Goal: Transaction & Acquisition: Purchase product/service

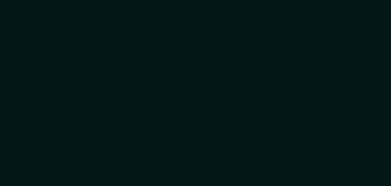
click at [93, 56] on div at bounding box center [195, 93] width 391 height 186
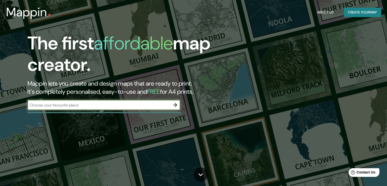
click at [98, 106] on input "text" at bounding box center [98, 105] width 142 height 6
click at [98, 105] on input "text" at bounding box center [98, 105] width 142 height 6
type input "[GEOGRAPHIC_DATA]"
click at [174, 105] on icon "button" at bounding box center [175, 105] width 4 height 4
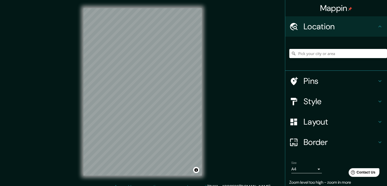
scroll to position [6, 0]
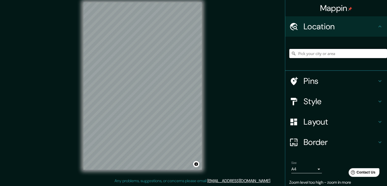
click at [318, 53] on input "Pick your city or area" at bounding box center [338, 53] width 98 height 9
click at [307, 54] on input "[GEOGRAPHIC_DATA]" at bounding box center [338, 53] width 98 height 9
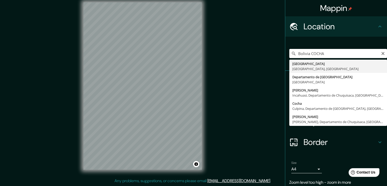
type input "[GEOGRAPHIC_DATA], [GEOGRAPHIC_DATA], [GEOGRAPHIC_DATA]"
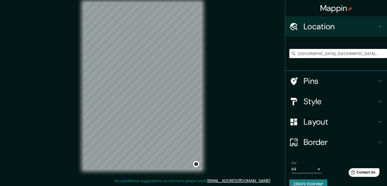
scroll to position [9, 0]
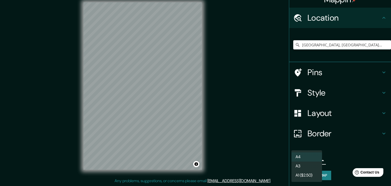
click at [314, 157] on body "Mappin Location [GEOGRAPHIC_DATA], [GEOGRAPHIC_DATA], [GEOGRAPHIC_DATA] Pins St…" at bounding box center [195, 87] width 391 height 186
click at [312, 158] on li "A4" at bounding box center [306, 156] width 31 height 9
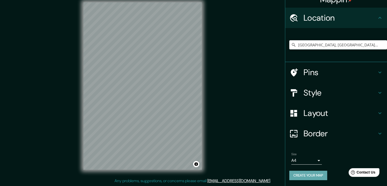
click at [308, 177] on button "Create your map" at bounding box center [308, 174] width 38 height 9
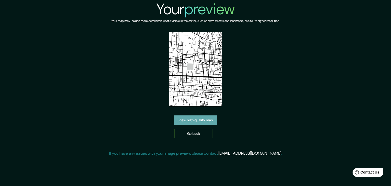
click at [203, 121] on link "View high quality map" at bounding box center [195, 119] width 42 height 9
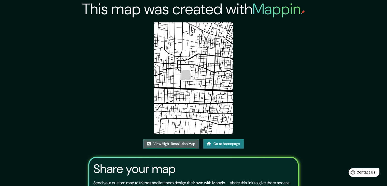
click at [189, 143] on link "View High-Resolution Map" at bounding box center [171, 143] width 56 height 9
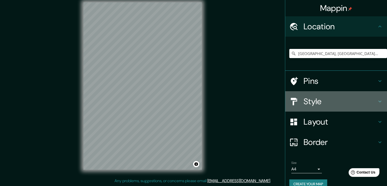
click at [315, 101] on h4 "Style" at bounding box center [340, 101] width 73 height 10
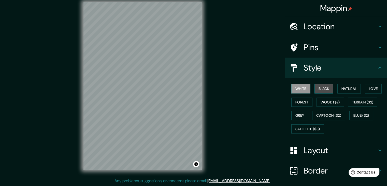
click at [320, 90] on button "Black" at bounding box center [323, 88] width 19 height 9
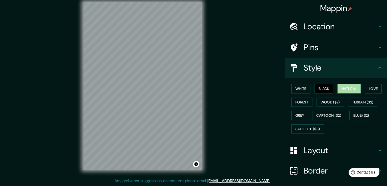
click at [340, 88] on button "Natural" at bounding box center [348, 88] width 23 height 9
click at [300, 89] on button "White" at bounding box center [300, 88] width 19 height 9
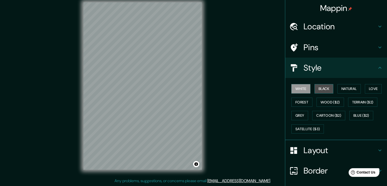
click at [319, 89] on button "Black" at bounding box center [323, 88] width 19 height 9
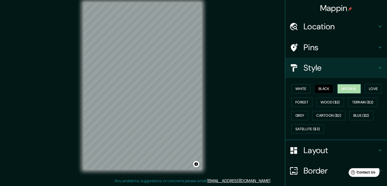
click at [337, 89] on button "Natural" at bounding box center [348, 88] width 23 height 9
click at [365, 88] on button "Love" at bounding box center [373, 88] width 17 height 9
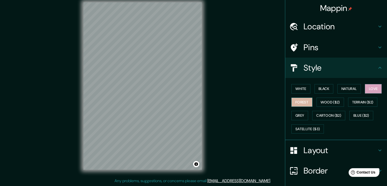
click at [299, 101] on button "Forest" at bounding box center [301, 101] width 21 height 9
click at [325, 104] on button "Wood ($2)" at bounding box center [329, 101] width 27 height 9
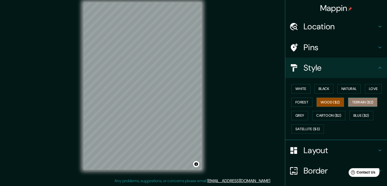
click at [351, 100] on button "Terrain ($2)" at bounding box center [363, 101] width 30 height 9
click at [296, 113] on button "Grey" at bounding box center [299, 115] width 17 height 9
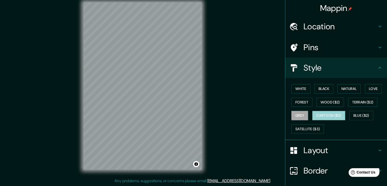
click at [318, 116] on button "Cartoon ($2)" at bounding box center [328, 115] width 33 height 9
click at [354, 114] on button "Blue ($2)" at bounding box center [361, 115] width 24 height 9
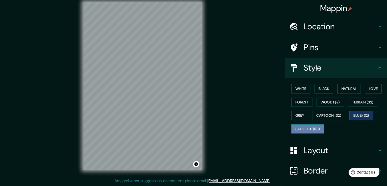
click at [312, 128] on button "Satellite ($3)" at bounding box center [307, 128] width 33 height 9
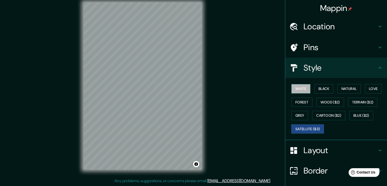
click at [295, 89] on button "White" at bounding box center [300, 88] width 19 height 9
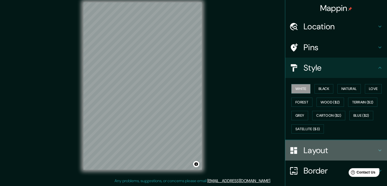
click at [310, 148] on h4 "Layout" at bounding box center [340, 150] width 73 height 10
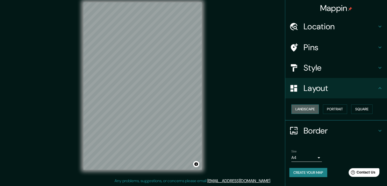
click at [309, 105] on button "Landscape" at bounding box center [304, 108] width 27 height 9
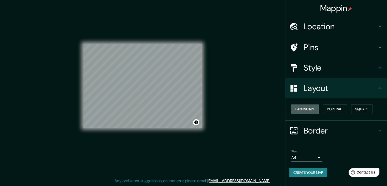
click at [309, 109] on button "Landscape" at bounding box center [304, 108] width 27 height 9
click at [336, 105] on button "Portrait" at bounding box center [335, 108] width 24 height 9
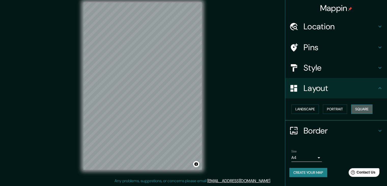
click at [355, 108] on button "Square" at bounding box center [361, 108] width 21 height 9
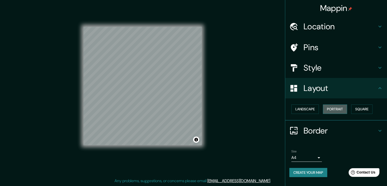
click at [340, 105] on button "Portrait" at bounding box center [335, 108] width 24 height 9
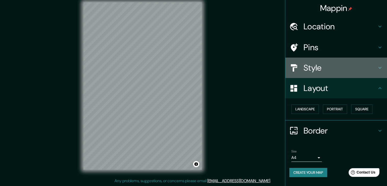
click at [322, 63] on h4 "Style" at bounding box center [340, 68] width 73 height 10
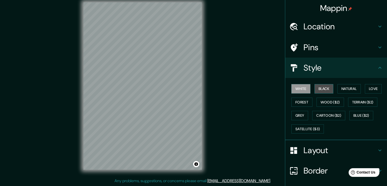
click at [318, 90] on button "Black" at bounding box center [323, 88] width 19 height 9
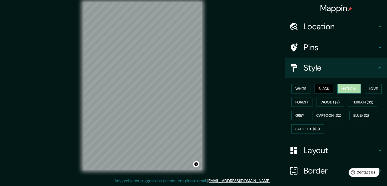
click at [342, 89] on button "Natural" at bounding box center [348, 88] width 23 height 9
